Goal: Task Accomplishment & Management: Manage account settings

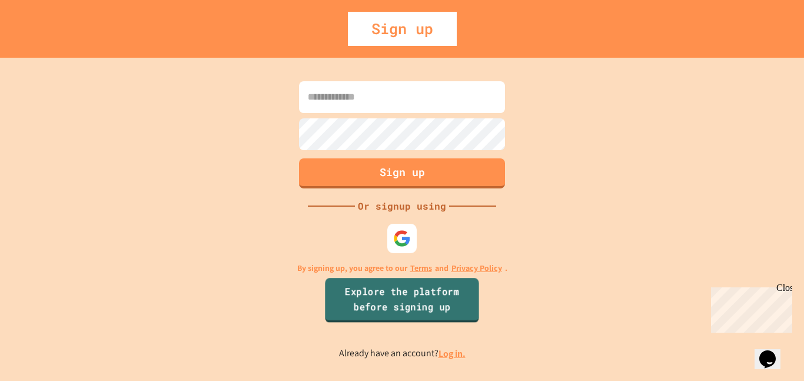
click at [441, 303] on link "Explore the platform before signing up" at bounding box center [402, 300] width 154 height 45
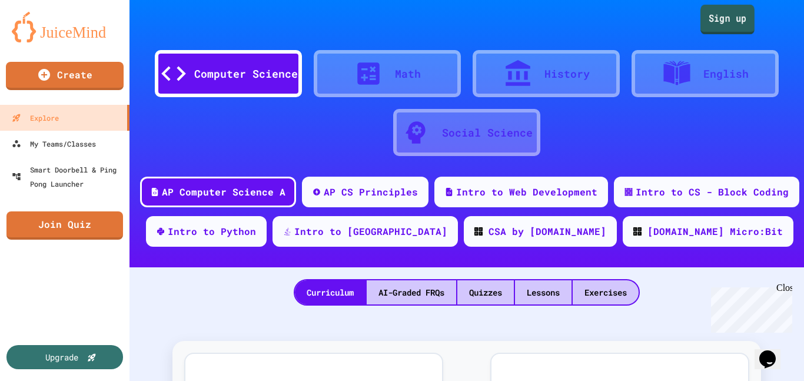
click at [711, 17] on link "Sign up" at bounding box center [728, 19] width 54 height 29
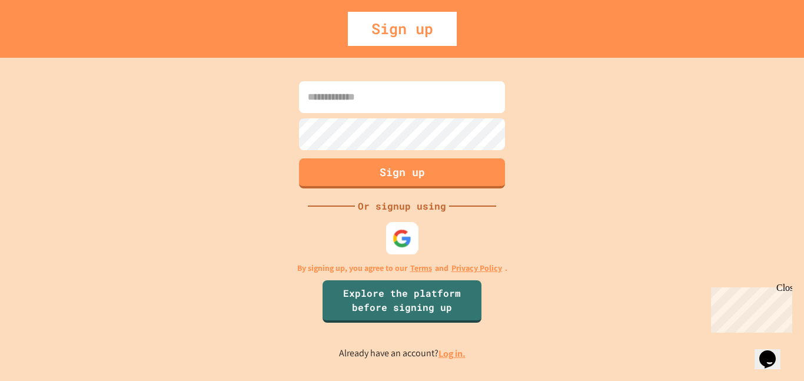
click at [396, 226] on div at bounding box center [402, 238] width 32 height 32
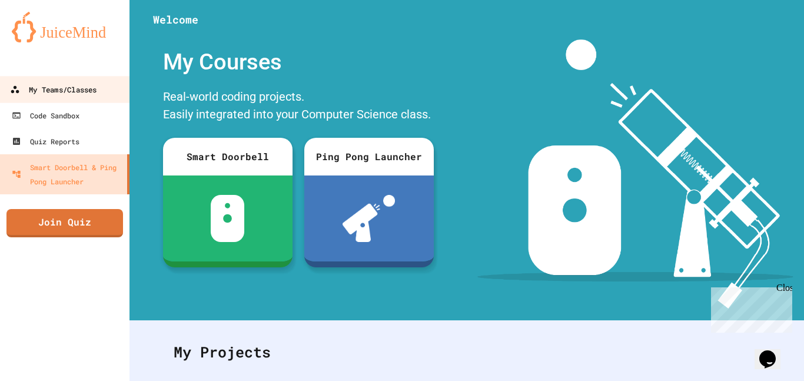
click at [67, 84] on div "My Teams/Classes" at bounding box center [53, 89] width 87 height 15
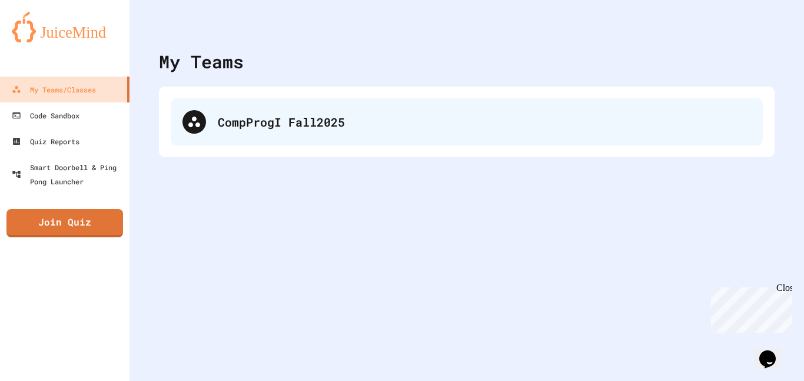
click at [269, 111] on div "CompProgI Fall2025" at bounding box center [467, 121] width 592 height 47
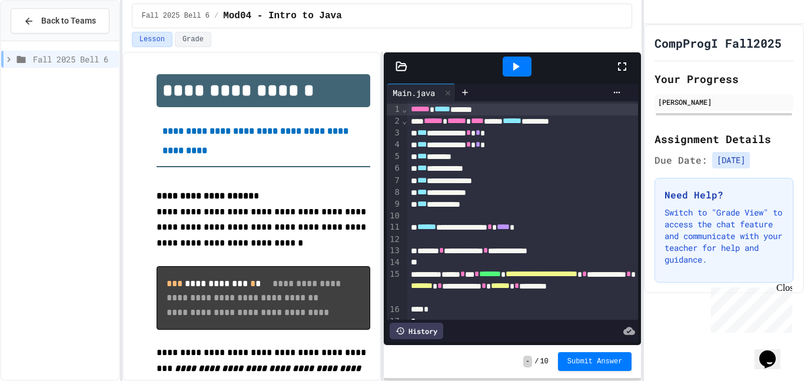
scroll to position [9, 0]
